Goal: Task Accomplishment & Management: Use online tool/utility

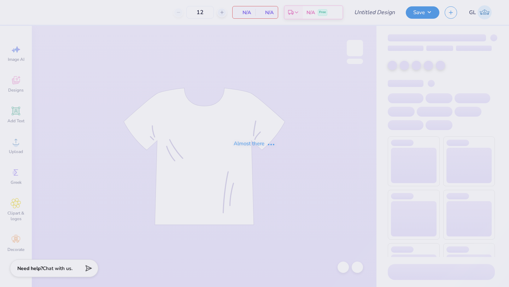
type input "Theta Tank"
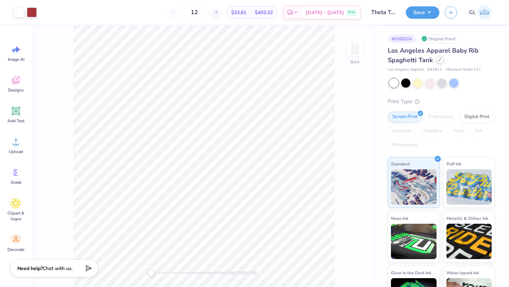
click at [439, 61] on div at bounding box center [440, 60] width 8 height 8
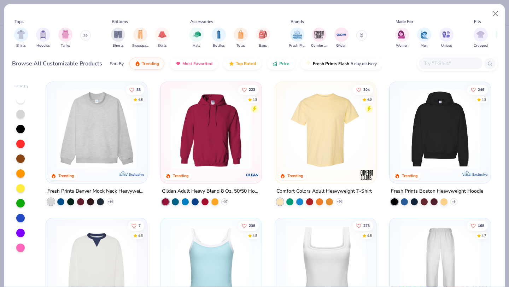
click at [434, 59] on div at bounding box center [451, 64] width 64 height 12
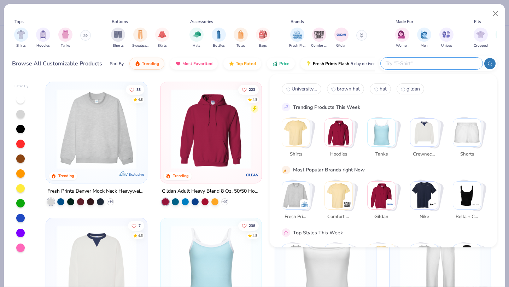
paste input "1012BE"
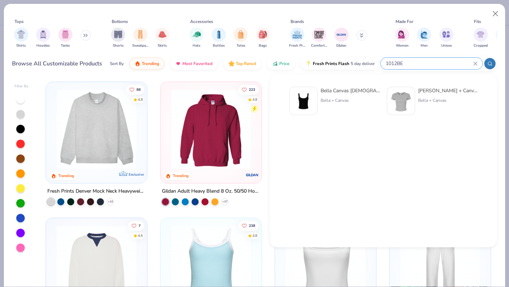
type input "1012BE"
click at [307, 95] on img at bounding box center [303, 101] width 22 height 22
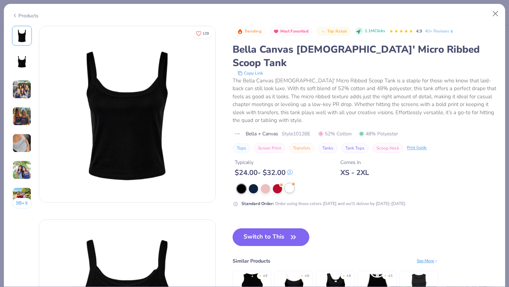
click at [289, 183] on div at bounding box center [289, 187] width 9 height 9
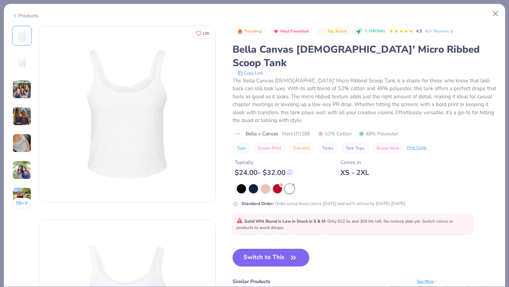
click at [268, 249] on button "Switch to This" at bounding box center [270, 258] width 77 height 18
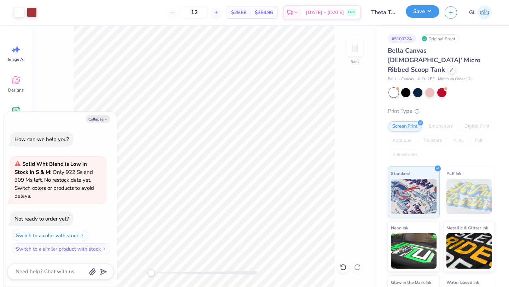
click at [428, 11] on button "Save" at bounding box center [423, 11] width 34 height 12
type textarea "x"
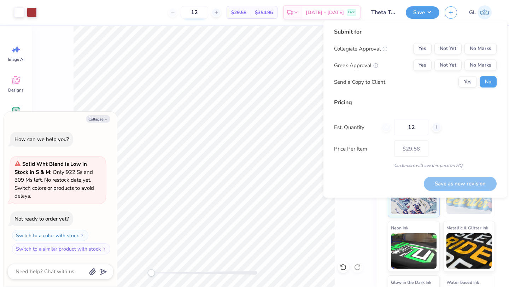
click at [203, 12] on input "12" at bounding box center [195, 12] width 28 height 13
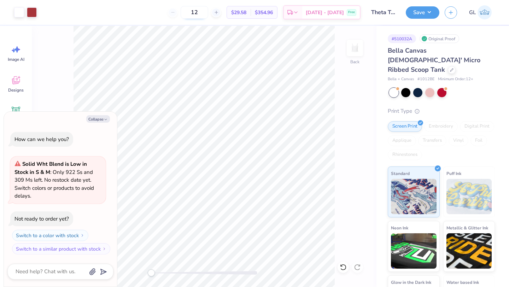
click at [203, 12] on input "12" at bounding box center [195, 12] width 28 height 13
type input "50"
type textarea "x"
click at [206, 13] on input "50" at bounding box center [195, 12] width 28 height 13
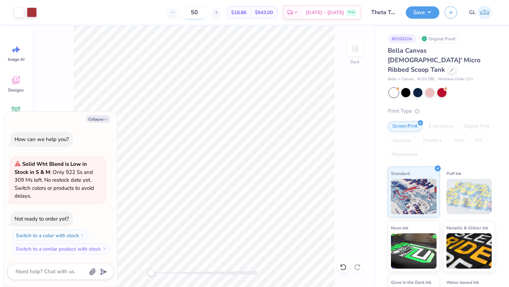
click at [202, 11] on input "50" at bounding box center [195, 12] width 28 height 13
type textarea "x"
type input "50"
type textarea "x"
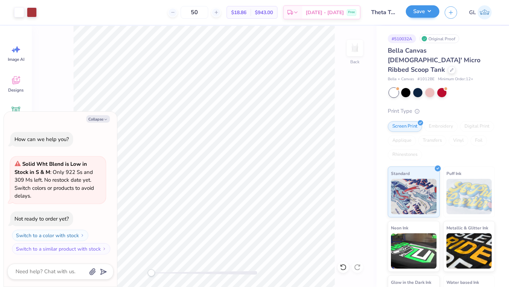
type input "50"
click at [423, 14] on button "Save" at bounding box center [423, 11] width 34 height 12
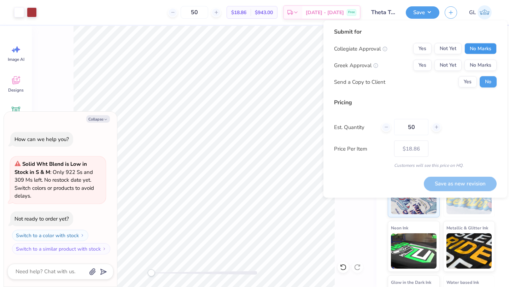
click at [478, 46] on button "No Marks" at bounding box center [480, 48] width 32 height 11
click at [479, 64] on button "No Marks" at bounding box center [480, 65] width 32 height 11
click at [467, 184] on button "Save as new revision" at bounding box center [460, 183] width 73 height 14
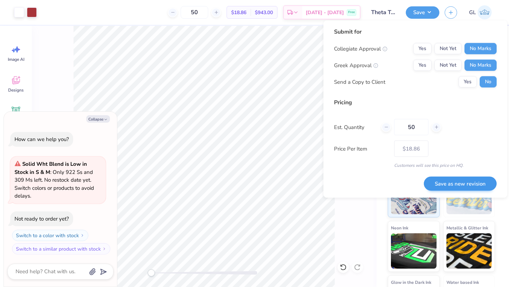
type textarea "x"
type input "– –"
type textarea "x"
type input "$18.86"
type textarea "x"
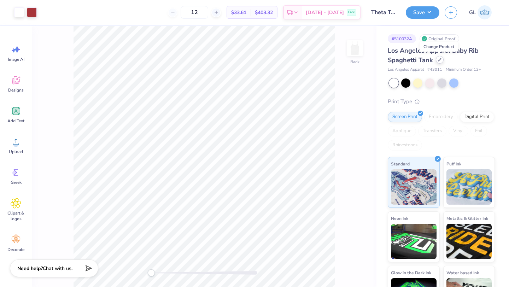
click at [438, 60] on icon at bounding box center [440, 60] width 4 height 4
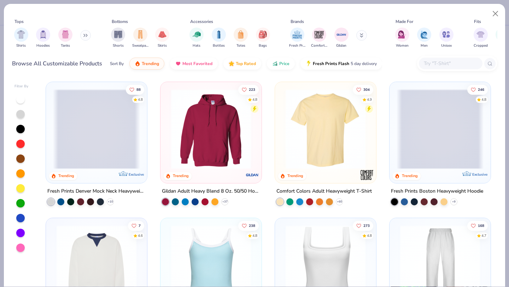
scroll to position [12, 0]
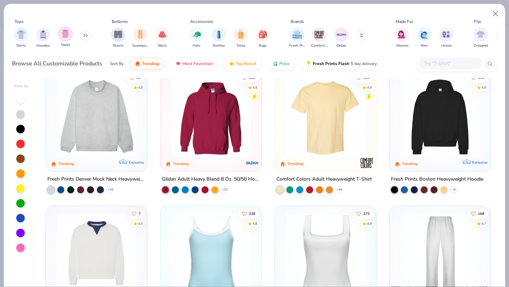
click at [64, 35] on img "filter for Tanks" at bounding box center [65, 34] width 8 height 8
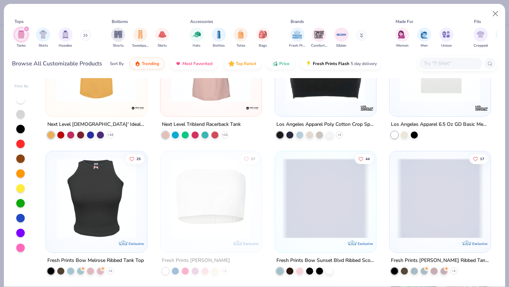
scroll to position [1162, 0]
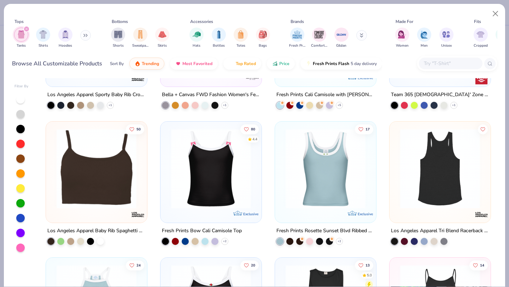
scroll to position [560, 0]
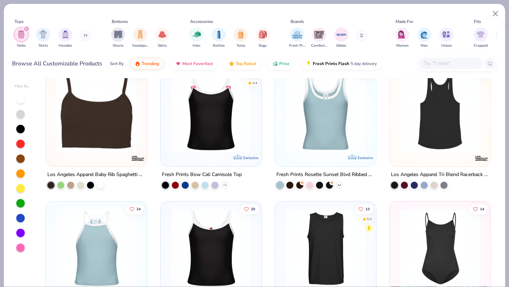
click at [341, 182] on icon at bounding box center [339, 185] width 6 height 6
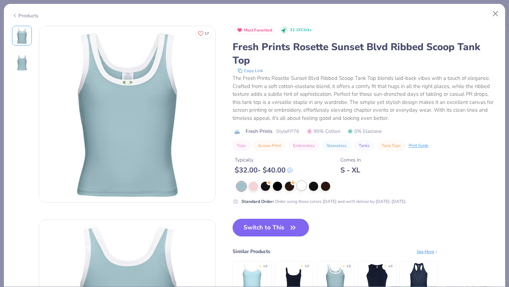
click at [302, 187] on div at bounding box center [301, 185] width 9 height 9
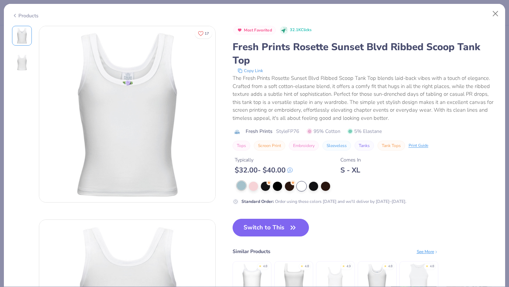
click at [241, 187] on div at bounding box center [241, 185] width 9 height 9
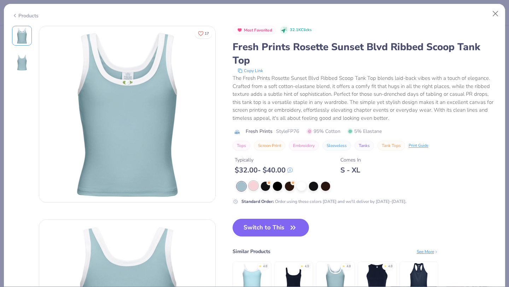
click at [254, 186] on div at bounding box center [253, 185] width 9 height 9
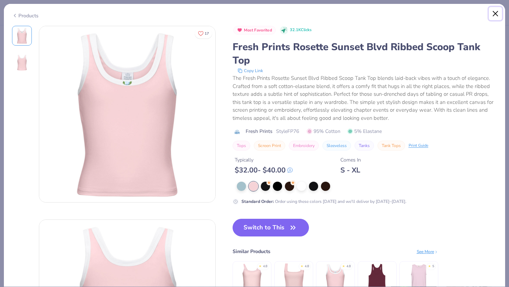
click at [493, 13] on button "Close" at bounding box center [495, 13] width 13 height 13
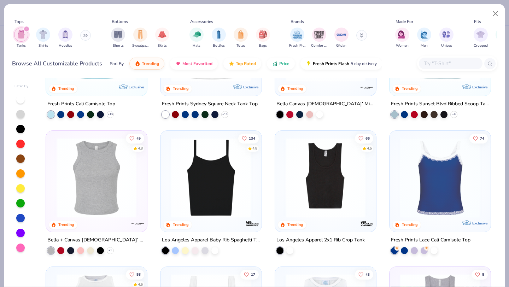
scroll to position [88, 0]
click at [215, 250] on div at bounding box center [214, 248] width 7 height 7
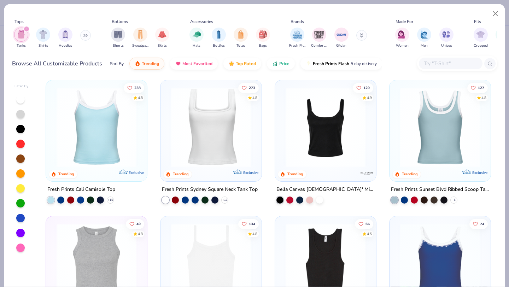
scroll to position [0, 0]
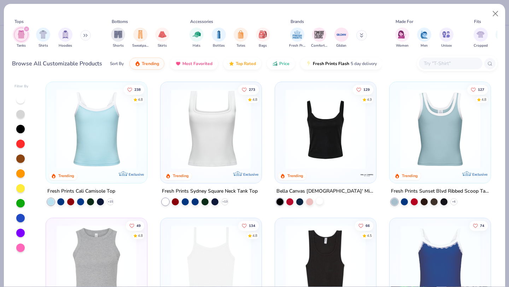
click at [321, 199] on div at bounding box center [319, 200] width 7 height 7
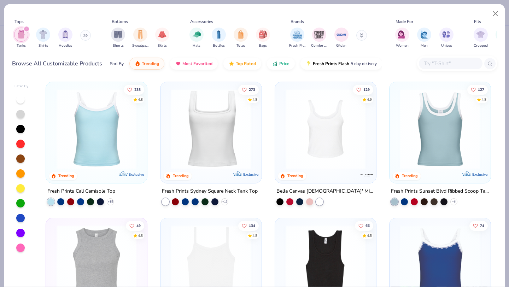
click at [339, 136] on img at bounding box center [325, 129] width 87 height 80
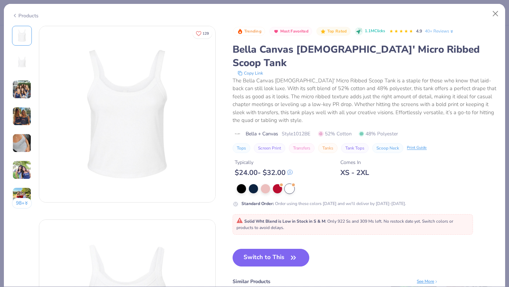
click at [247, 49] on div "Bella Canvas [DEMOGRAPHIC_DATA]' Micro Ribbed Scoop Tank" at bounding box center [364, 56] width 264 height 27
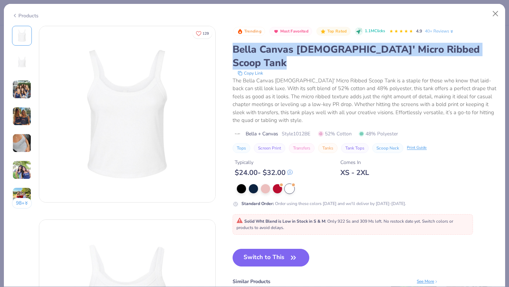
click at [247, 49] on div "Bella Canvas [DEMOGRAPHIC_DATA]' Micro Ribbed Scoop Tank" at bounding box center [364, 56] width 264 height 27
copy div "Bella Canvas [DEMOGRAPHIC_DATA]' Micro Ribbed Scoop Tank"
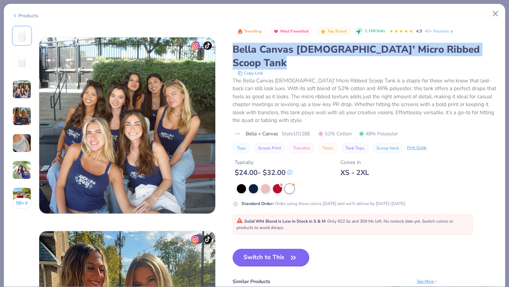
scroll to position [381, 0]
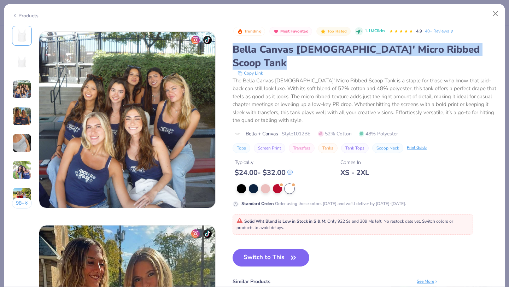
click at [312, 49] on div "Bella Canvas [DEMOGRAPHIC_DATA]' Micro Ribbed Scoop Tank" at bounding box center [364, 56] width 264 height 27
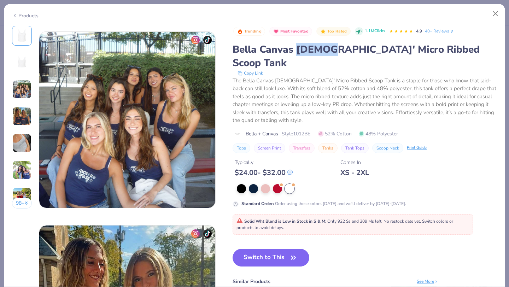
click at [312, 49] on div "Bella Canvas [DEMOGRAPHIC_DATA]' Micro Ribbed Scoop Tank" at bounding box center [364, 56] width 264 height 27
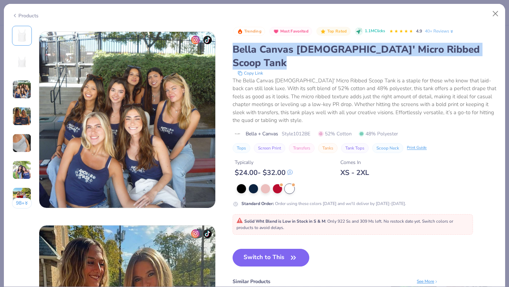
click at [312, 49] on div "Bella Canvas [DEMOGRAPHIC_DATA]' Micro Ribbed Scoop Tank" at bounding box center [364, 56] width 264 height 27
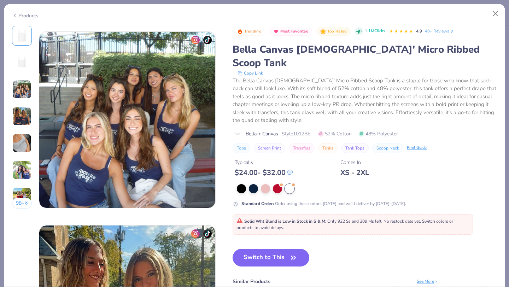
click at [297, 130] on span "Style 1012BE" at bounding box center [296, 133] width 29 height 7
copy span "1012BE"
drag, startPoint x: 245, startPoint y: 121, endPoint x: 314, endPoint y: 120, distance: 69.6
click at [314, 130] on div "Bella + Canvas Style 1012BE 52% Cotton 48% Polyester" at bounding box center [364, 133] width 264 height 7
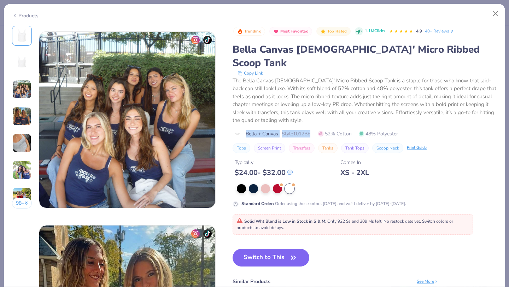
copy div "Bella + Canvas Style 1012BE"
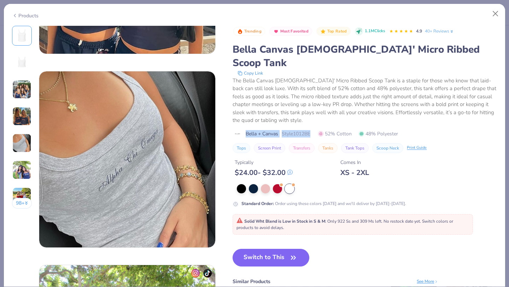
scroll to position [751, 0]
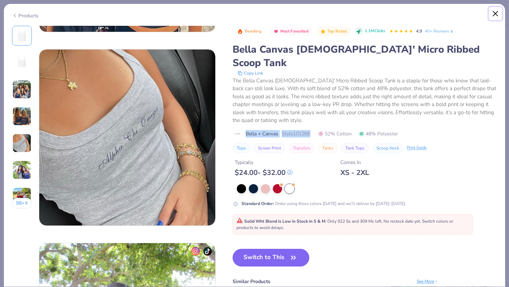
click at [495, 15] on button "Close" at bounding box center [495, 13] width 13 height 13
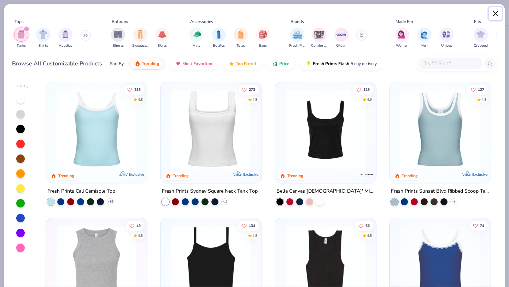
click at [496, 10] on button "Close" at bounding box center [495, 13] width 13 height 13
